Goal: Task Accomplishment & Management: Complete application form

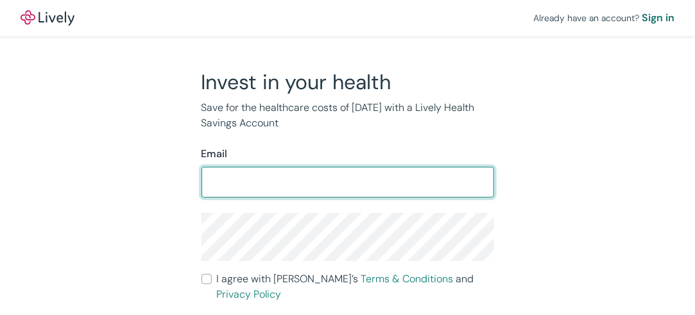
click at [235, 182] on input "Email" at bounding box center [347, 182] width 293 height 26
type input "[EMAIL_ADDRESS][DOMAIN_NAME]"
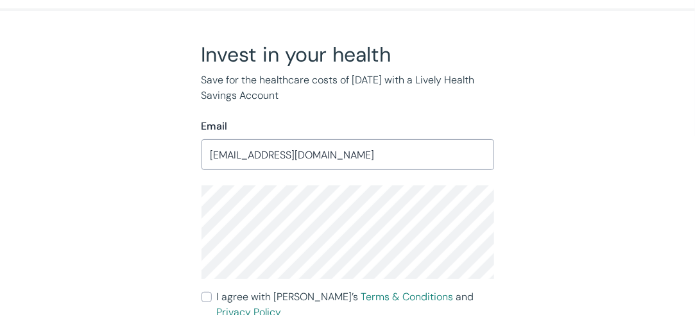
click at [213, 295] on label "I agree with Lively’s Terms & Conditions and Privacy Policy" at bounding box center [347, 304] width 293 height 31
click at [212, 295] on input "I agree with Lively’s Terms & Conditions and Privacy Policy" at bounding box center [206, 297] width 10 height 10
checkbox input "true"
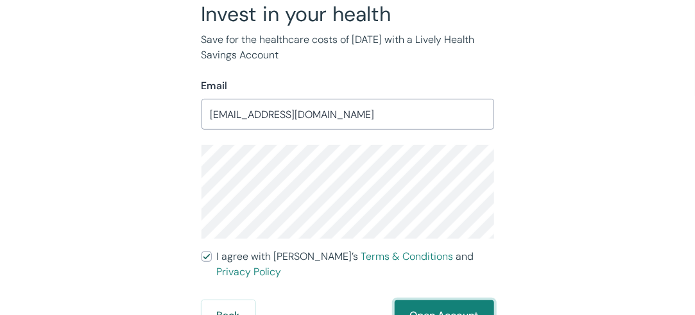
click at [456, 303] on button "Open Account" at bounding box center [444, 315] width 99 height 31
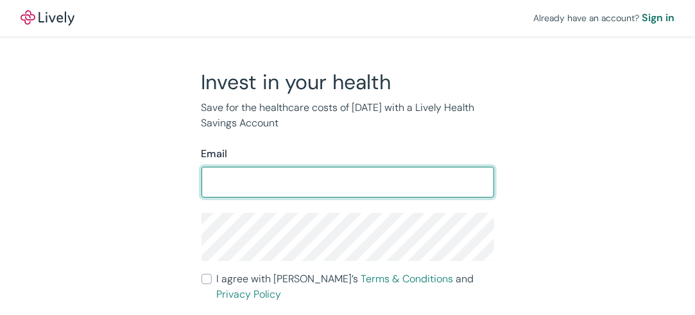
scroll to position [28, 0]
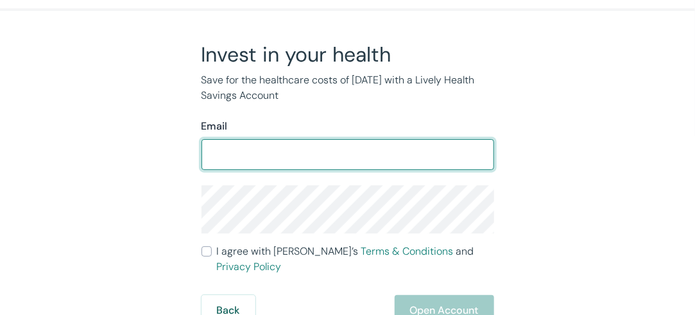
click at [306, 155] on input "Email" at bounding box center [347, 155] width 293 height 26
type input "[EMAIL_ADDRESS][DOMAIN_NAME]"
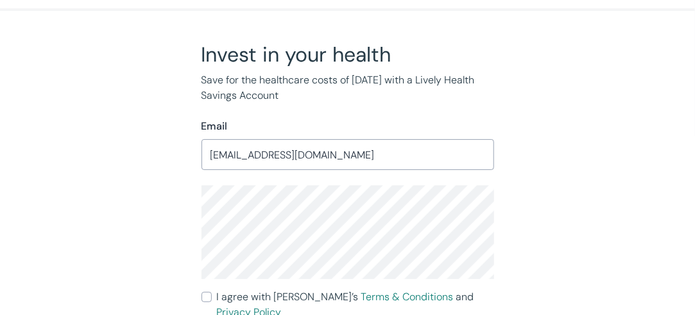
click at [221, 293] on span "I agree with Lively’s Terms & Conditions and Privacy Policy" at bounding box center [355, 304] width 277 height 31
click at [212, 293] on input "I agree with Lively’s Terms & Conditions and Privacy Policy" at bounding box center [206, 297] width 10 height 10
checkbox input "true"
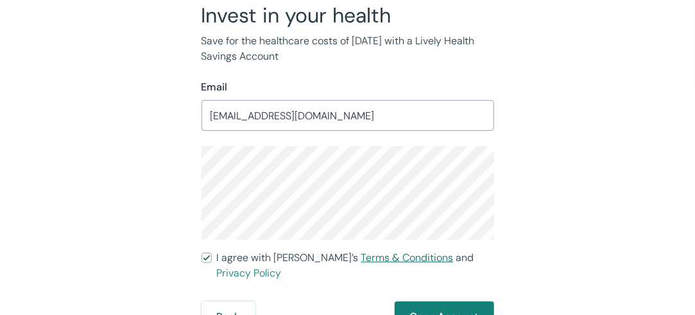
scroll to position [68, 0]
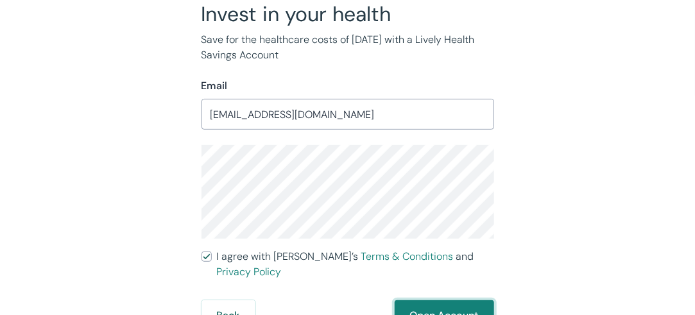
click at [432, 300] on button "Open Account" at bounding box center [444, 315] width 99 height 31
